Goal: Task Accomplishment & Management: Manage account settings

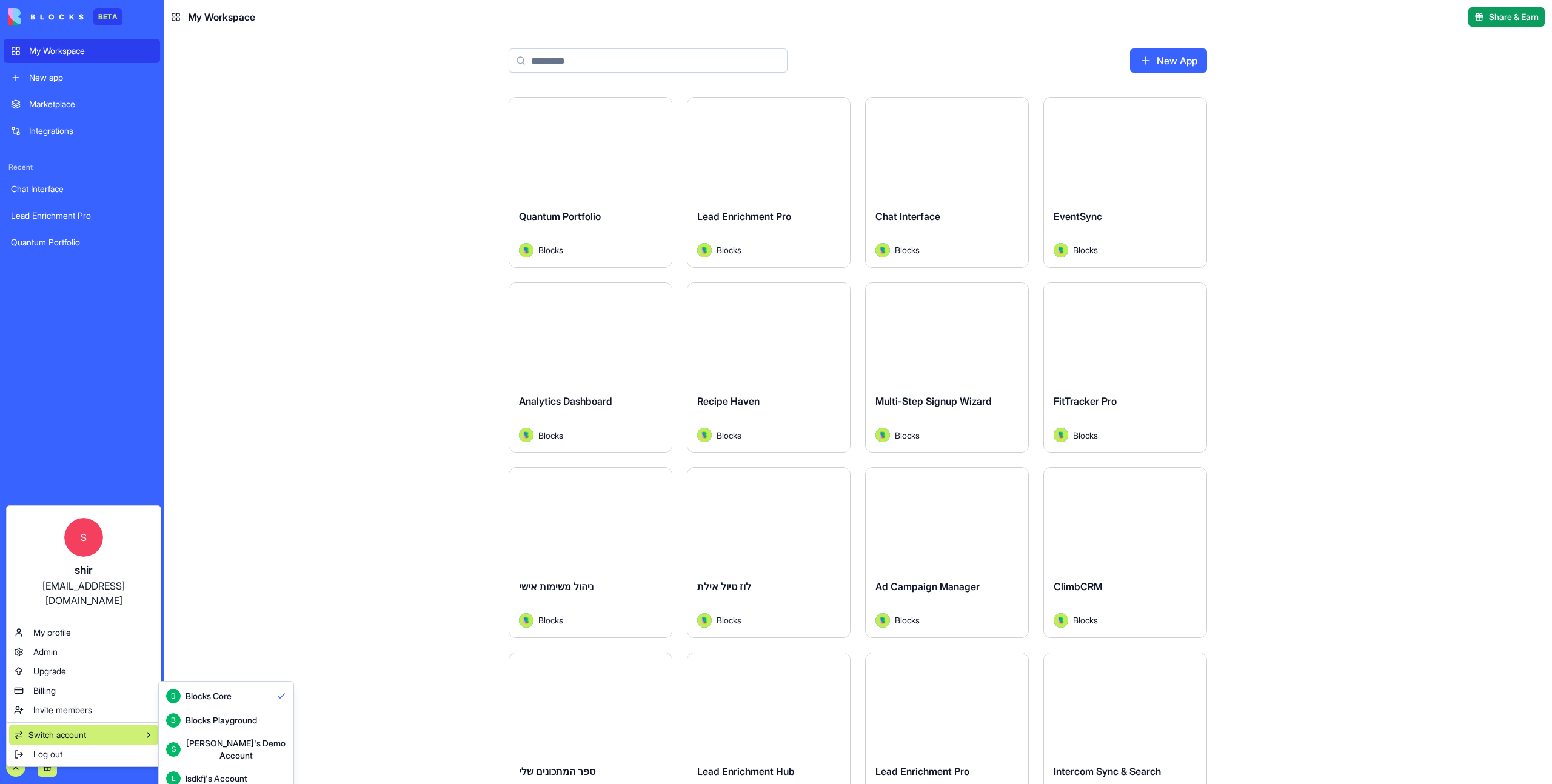
click at [232, 715] on div "Blocks Playground" at bounding box center [221, 720] width 72 height 12
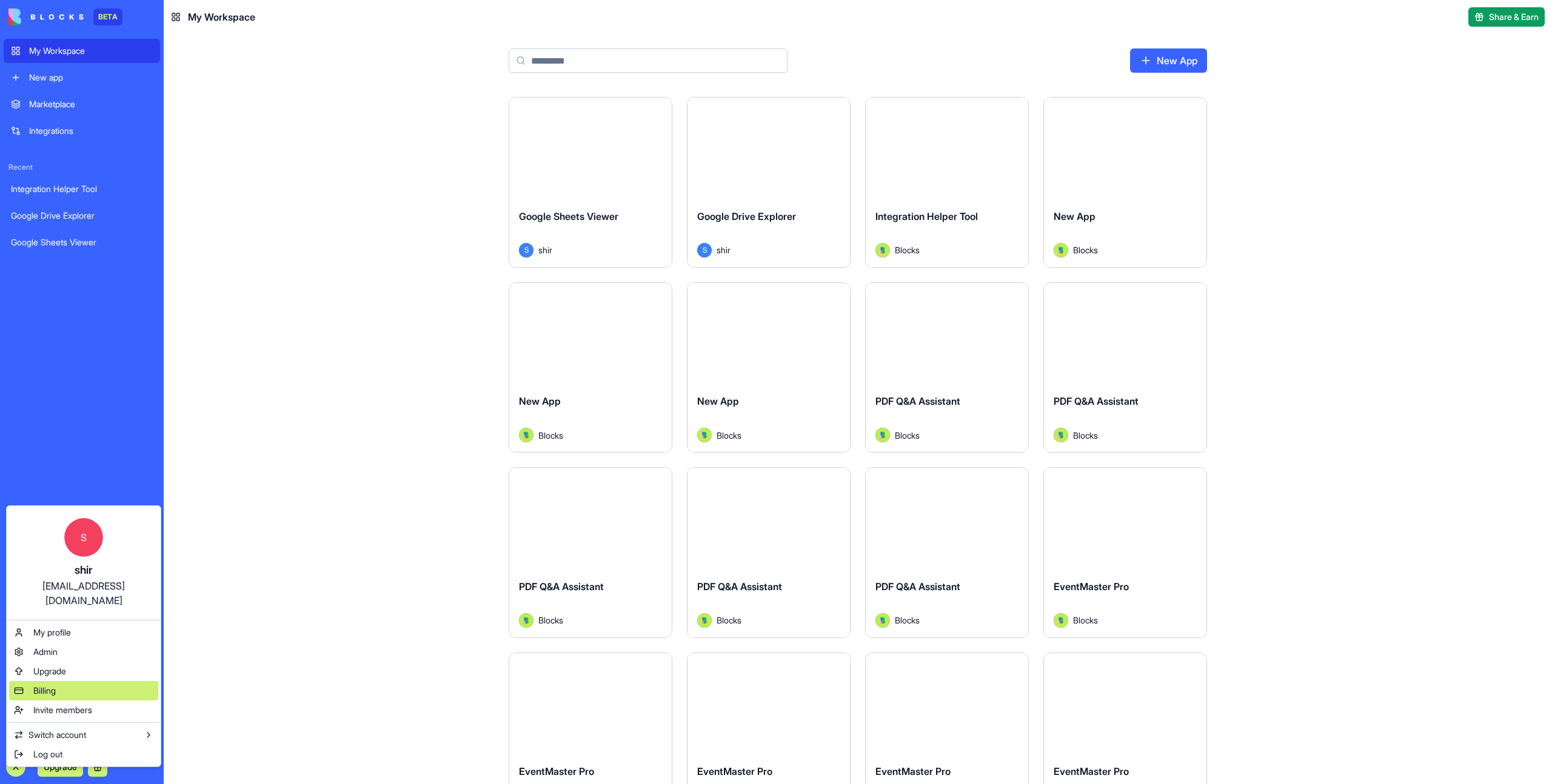
click at [45, 685] on span "Billing" at bounding box center [44, 691] width 23 height 12
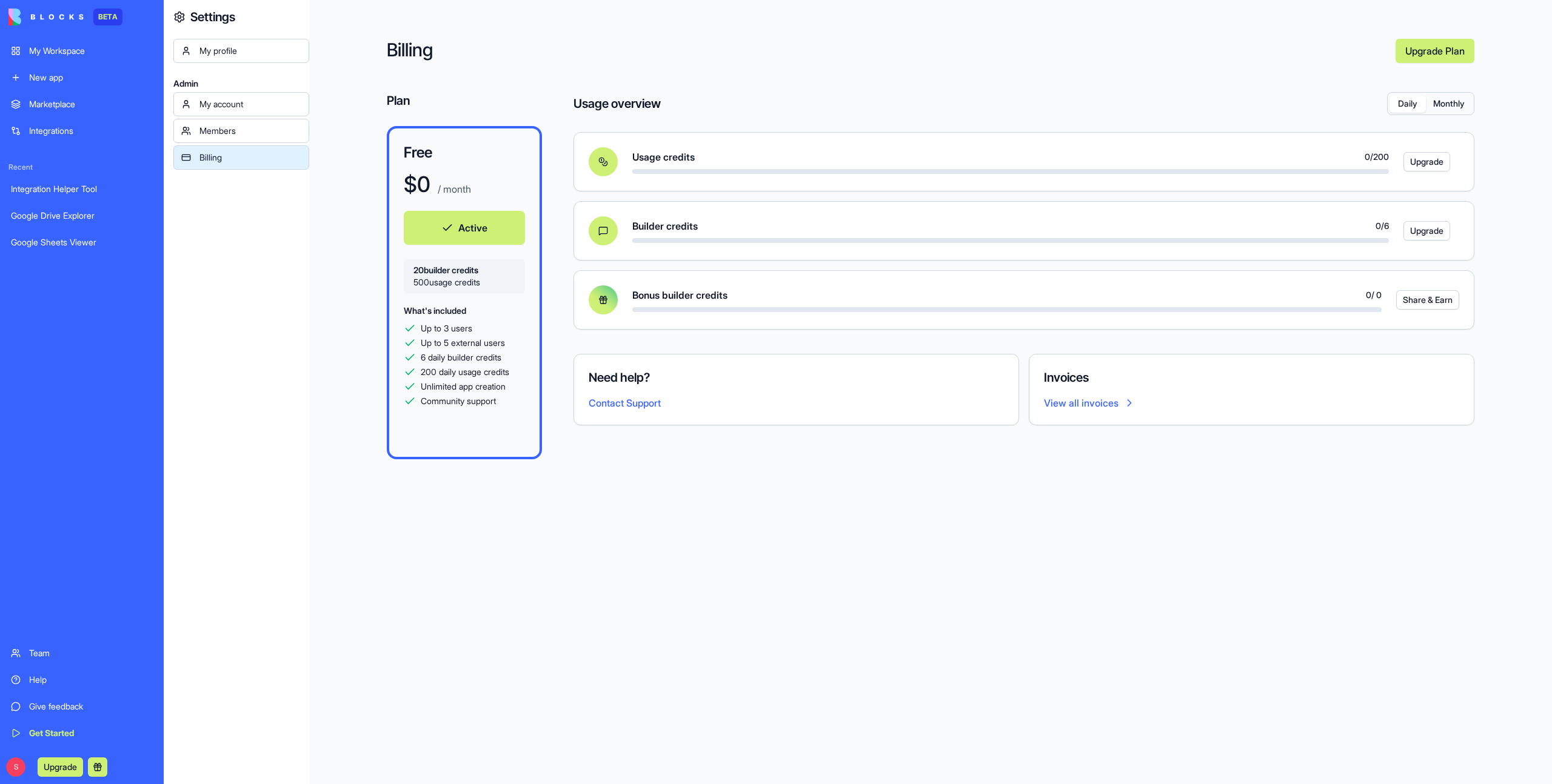
click at [1451, 101] on button "Monthly" at bounding box center [1449, 104] width 46 height 18
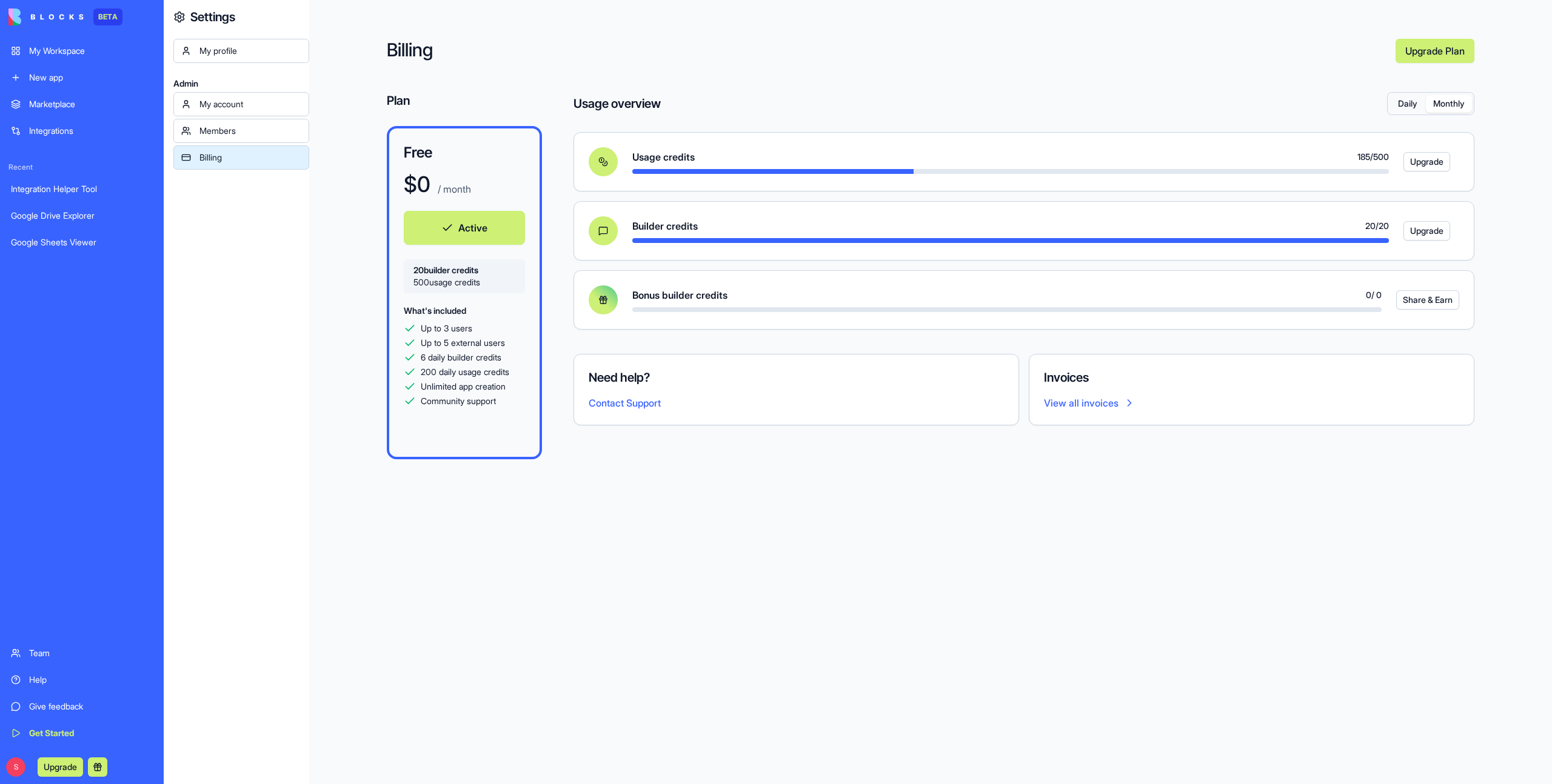
click at [1406, 105] on button "Daily" at bounding box center [1408, 104] width 36 height 18
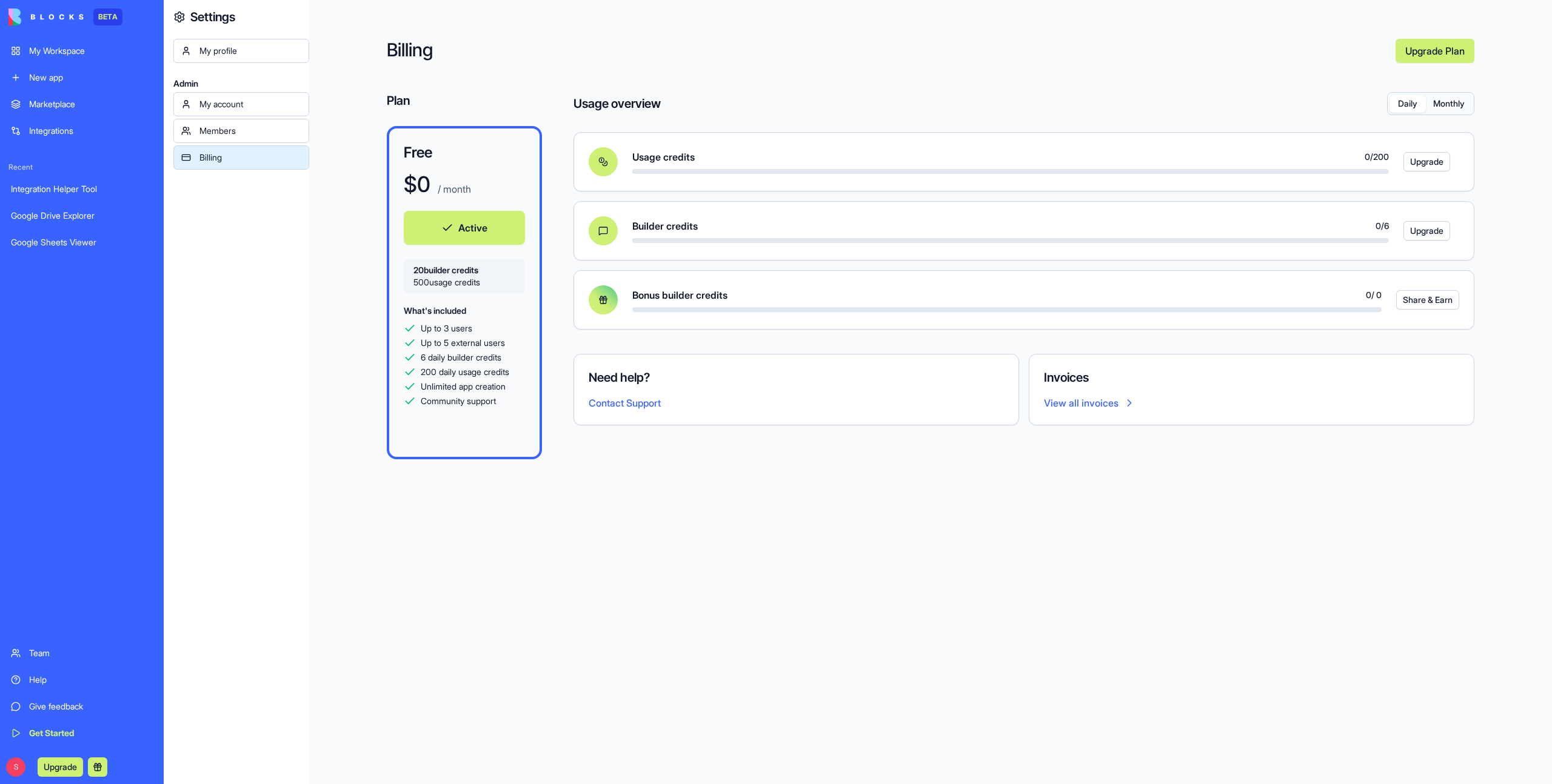
click at [1453, 102] on button "Monthly" at bounding box center [1449, 104] width 46 height 18
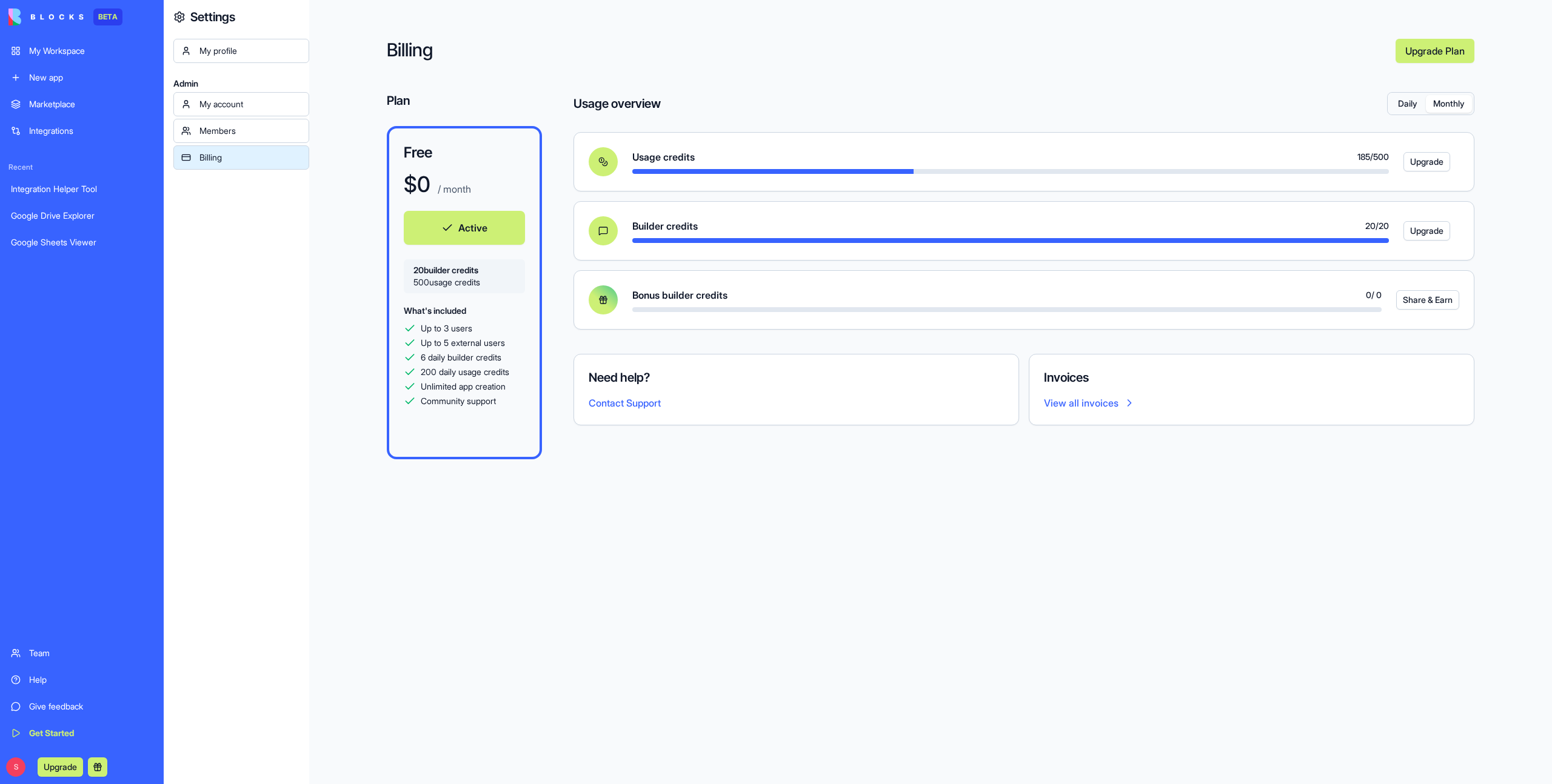
click at [1406, 100] on button "Daily" at bounding box center [1408, 104] width 36 height 18
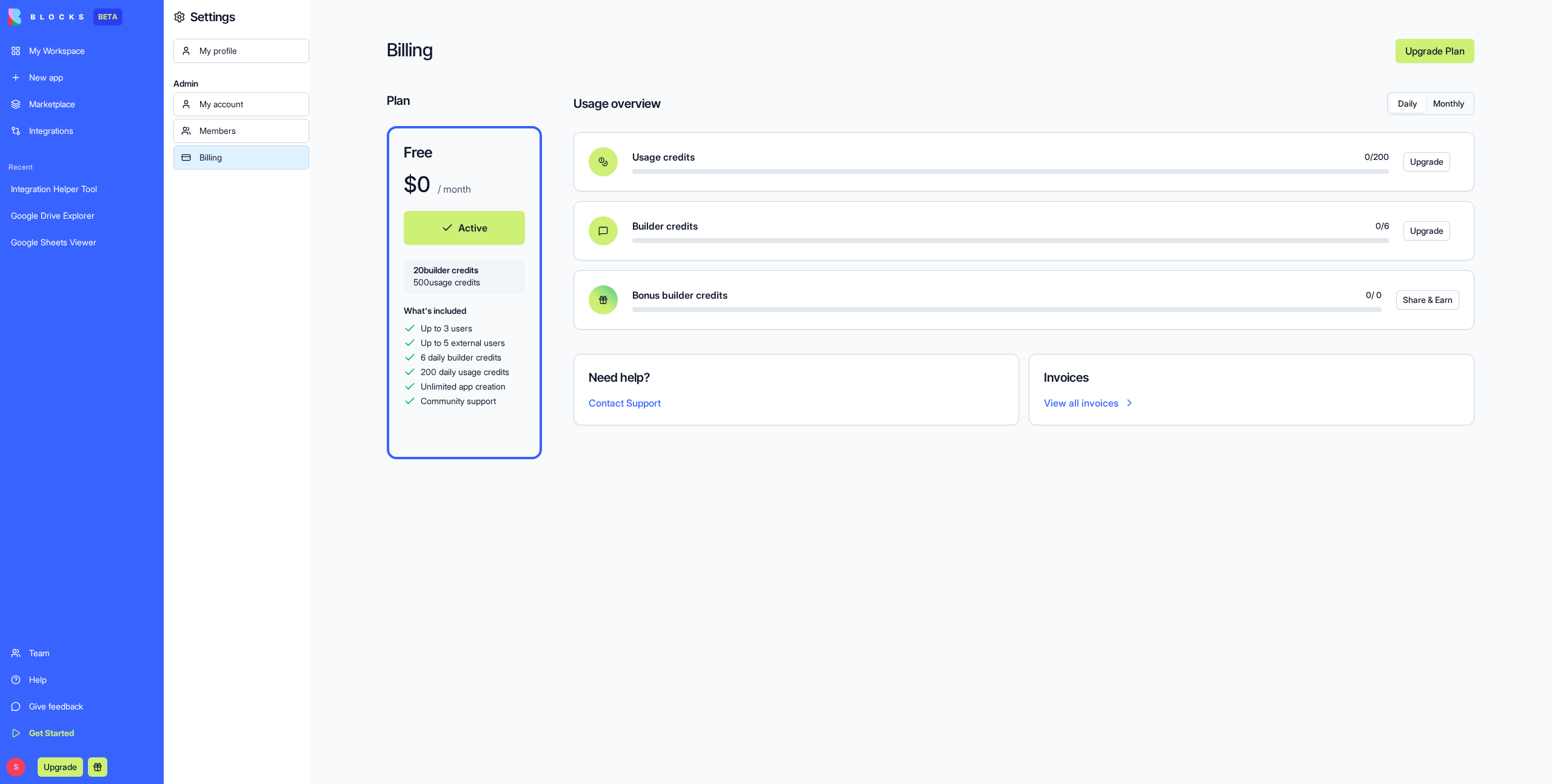
click at [1449, 101] on button "Monthly" at bounding box center [1449, 104] width 46 height 18
